Goal: Task Accomplishment & Management: Use online tool/utility

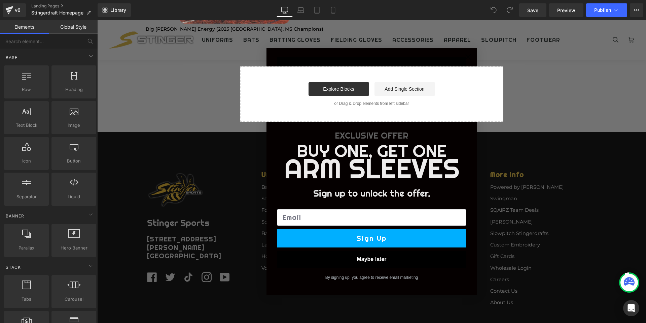
scroll to position [1444, 0]
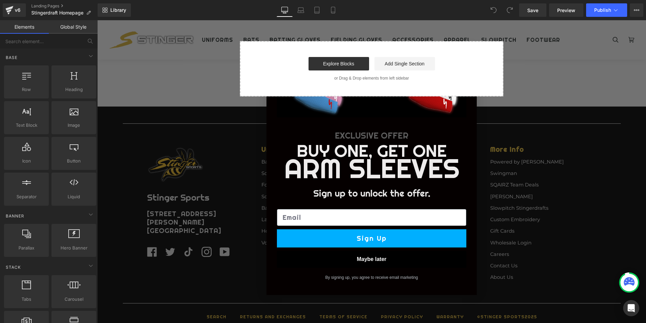
click at [369, 260] on button "Maybe later" at bounding box center [372, 258] width 190 height 17
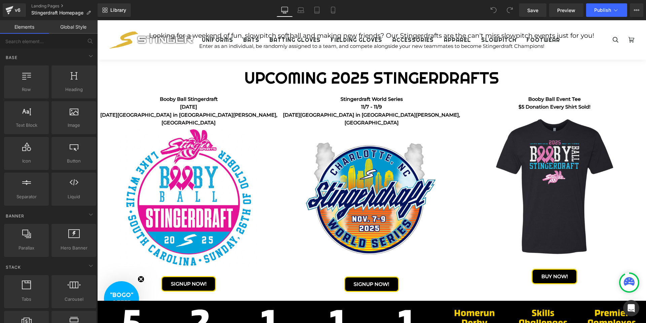
scroll to position [152, 0]
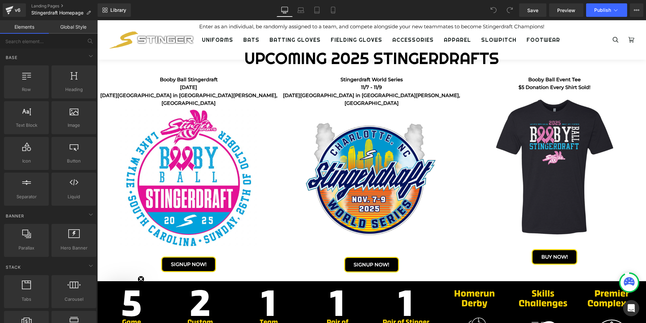
click at [194, 175] on div "Image" at bounding box center [188, 182] width 183 height 147
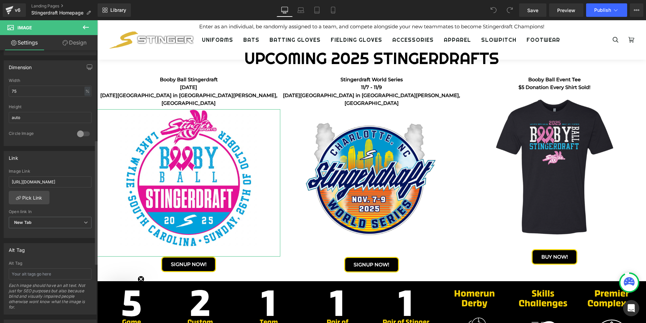
scroll to position [195, 0]
click at [48, 184] on input "[URL][DOMAIN_NAME]" at bounding box center [50, 181] width 83 height 11
click at [46, 181] on input "[URL][DOMAIN_NAME]" at bounding box center [50, 181] width 83 height 11
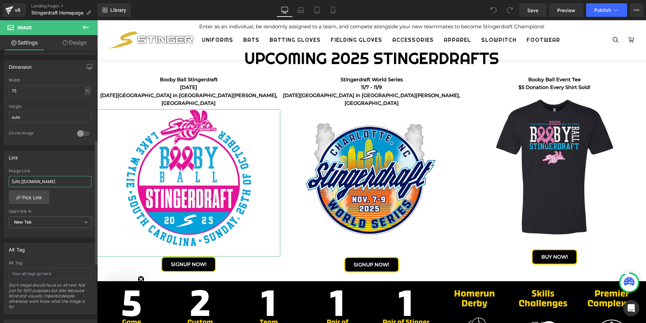
scroll to position [0, 125]
type input "[URL][DOMAIN_NAME]"
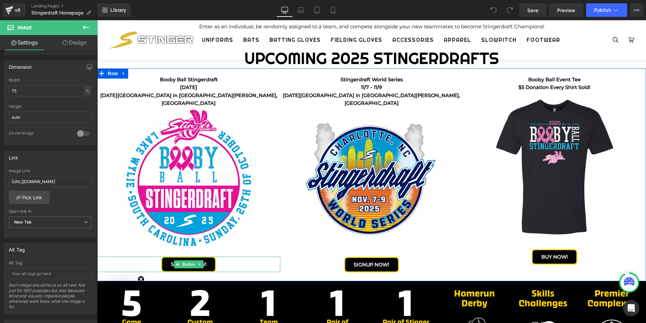
click at [219, 256] on div "SIGNUP NOW!" at bounding box center [188, 263] width 183 height 15
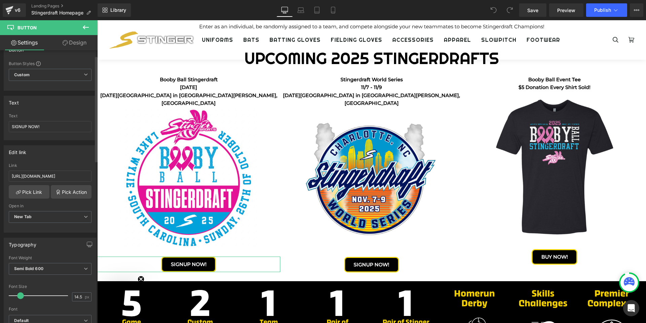
scroll to position [14, 0]
click at [62, 177] on input "[URL][DOMAIN_NAME]" at bounding box center [50, 175] width 83 height 11
paste input "late-"
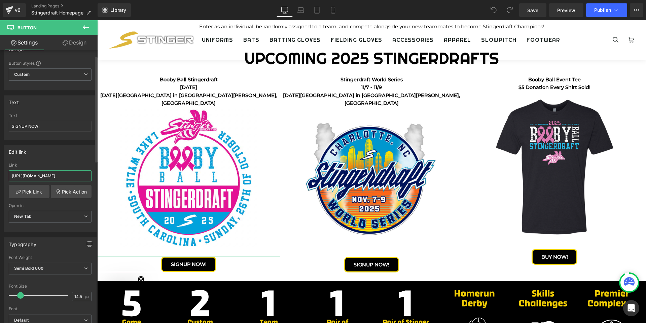
scroll to position [0, 125]
type input "[URL][DOMAIN_NAME]"
click at [531, 14] on link "Save" at bounding box center [532, 9] width 27 height 13
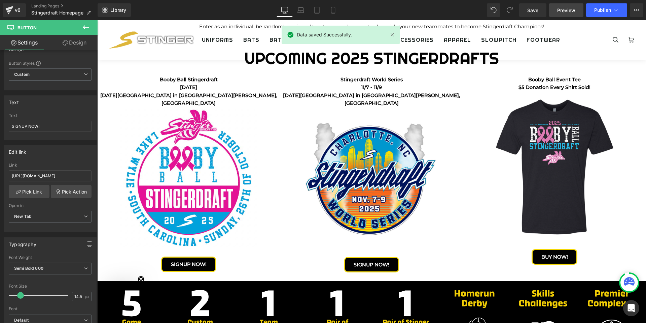
click at [560, 11] on span "Preview" at bounding box center [567, 10] width 18 height 7
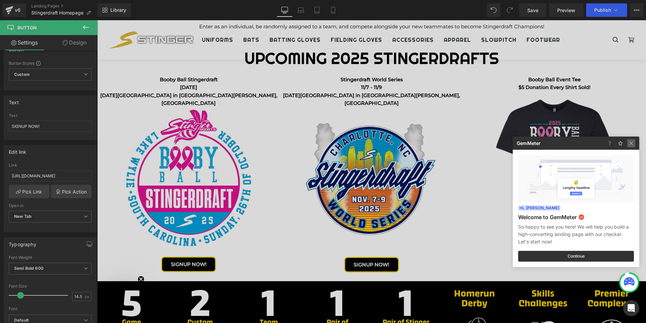
click at [633, 144] on img at bounding box center [632, 143] width 8 height 8
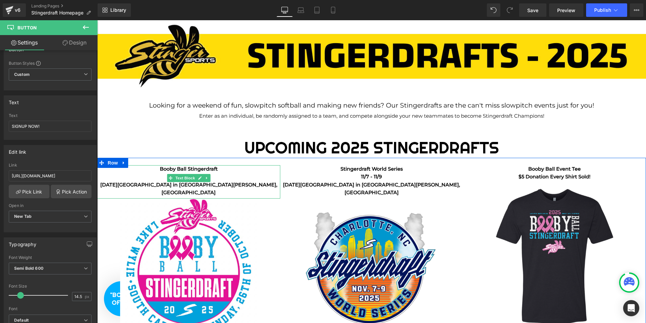
scroll to position [60, 0]
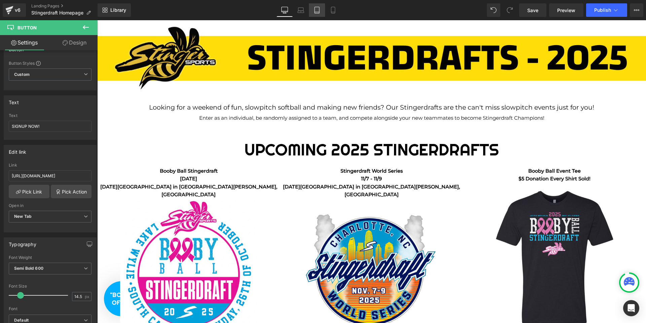
click at [313, 13] on link "Tablet" at bounding box center [317, 9] width 16 height 13
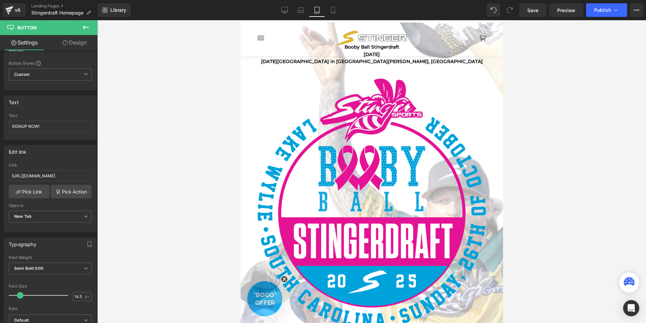
scroll to position [197, 0]
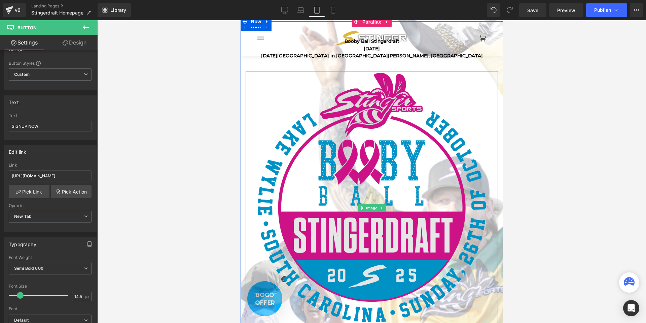
click at [313, 163] on img at bounding box center [371, 207] width 253 height 273
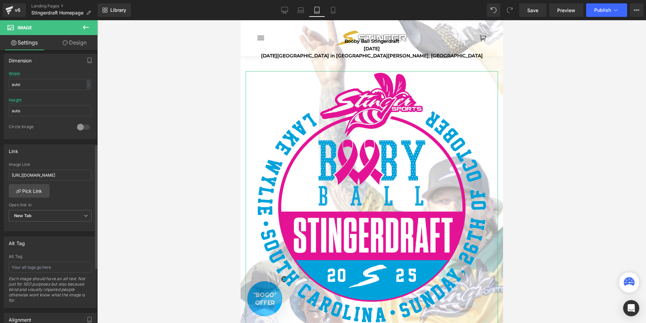
scroll to position [204, 0]
click at [61, 173] on input "[URL][DOMAIN_NAME]" at bounding box center [50, 172] width 83 height 11
paste input "late-"
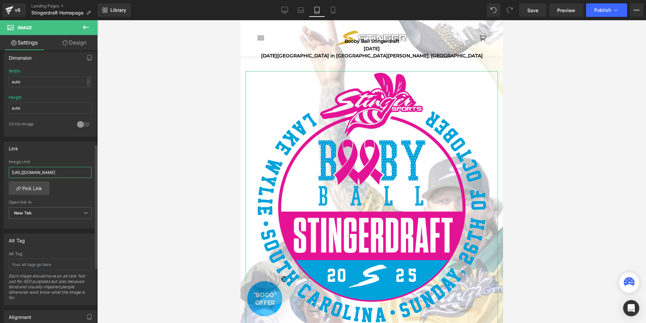
scroll to position [0, 125]
type input "[URL][DOMAIN_NAME]"
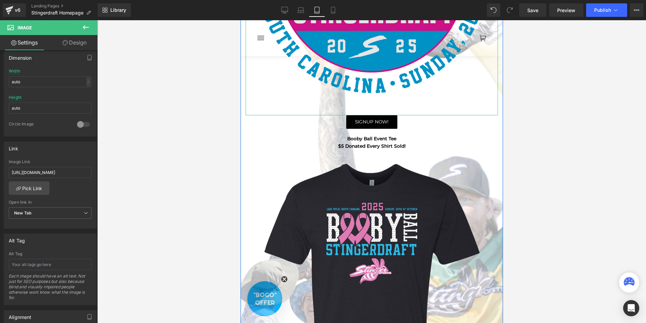
scroll to position [431, 0]
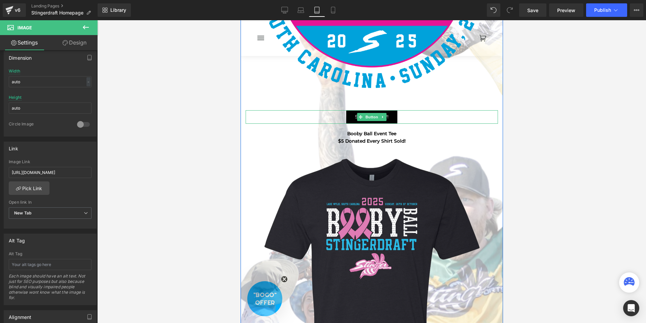
click at [430, 117] on div "SIGNUP NOW!" at bounding box center [371, 116] width 253 height 13
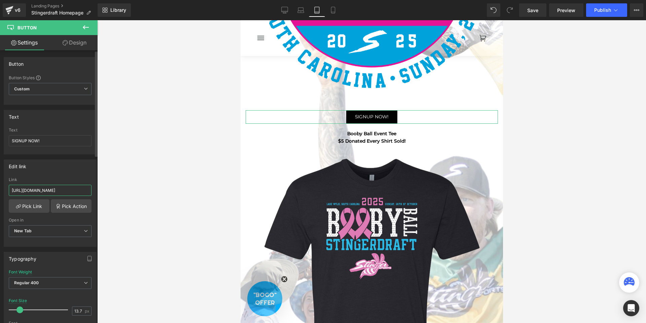
click at [52, 189] on input "[URL][DOMAIN_NAME]" at bounding box center [50, 189] width 83 height 11
paste input "late-"
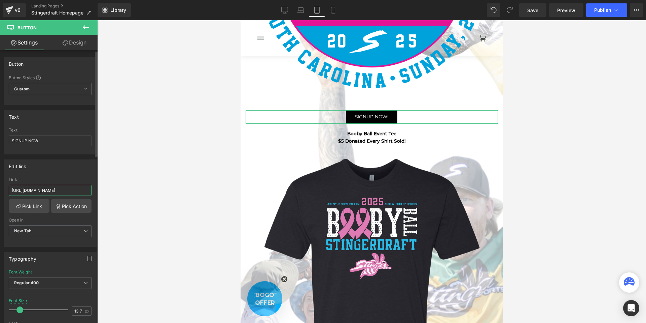
scroll to position [0, 125]
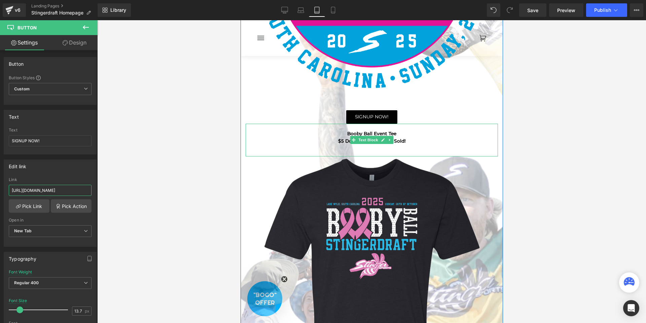
type input "[URL][DOMAIN_NAME]"
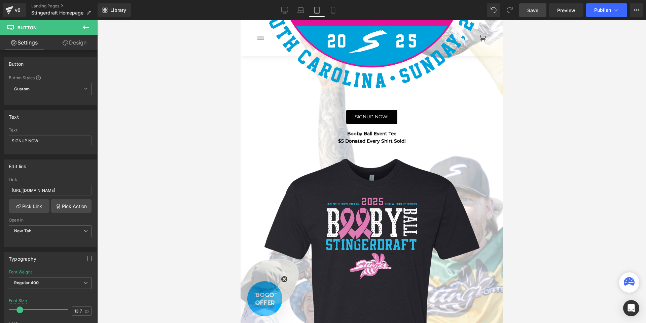
click at [535, 14] on link "Save" at bounding box center [532, 9] width 27 height 13
click at [564, 11] on span "Preview" at bounding box center [567, 10] width 18 height 7
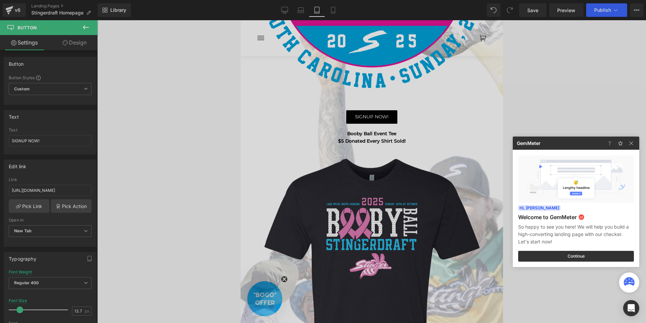
drag, startPoint x: 632, startPoint y: 144, endPoint x: 596, endPoint y: 127, distance: 39.0
click at [632, 144] on img at bounding box center [632, 143] width 8 height 8
